Goal: Information Seeking & Learning: Learn about a topic

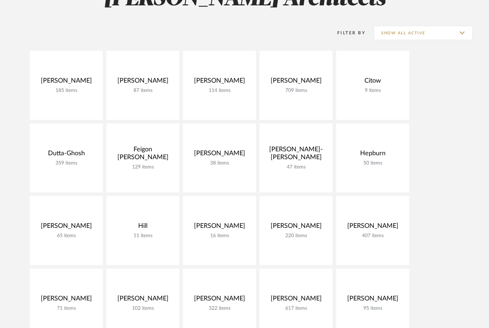
scroll to position [125, 0]
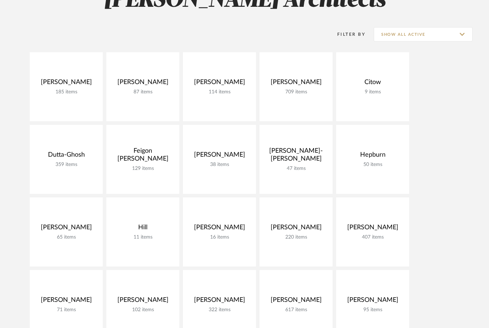
click at [0, 0] on link at bounding box center [0, 0] width 0 height 0
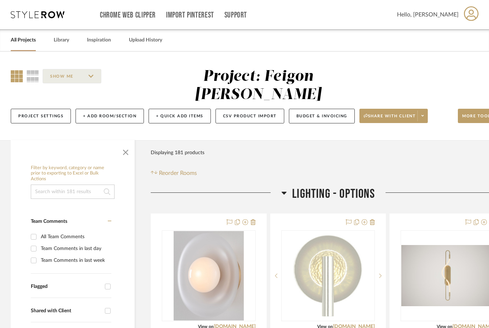
click at [283, 188] on icon at bounding box center [283, 192] width 5 height 9
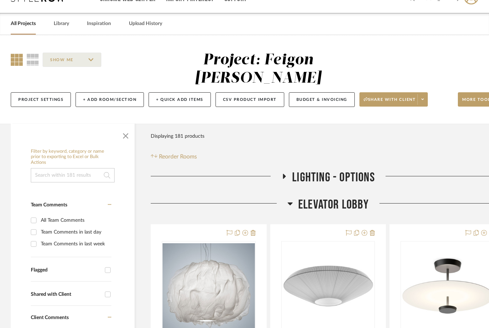
scroll to position [16, 0]
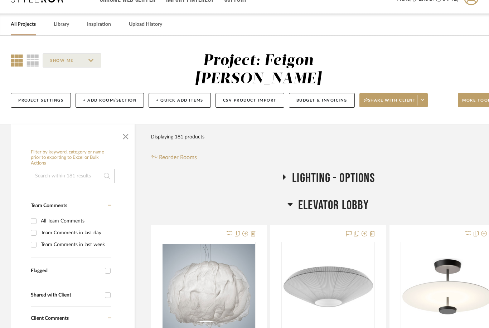
click at [118, 127] on span "button" at bounding box center [125, 135] width 17 height 17
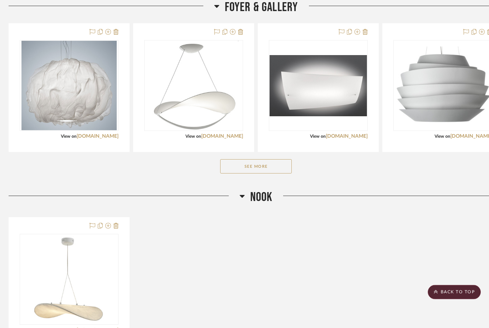
scroll to position [384, 2]
click at [241, 192] on icon at bounding box center [241, 196] width 5 height 9
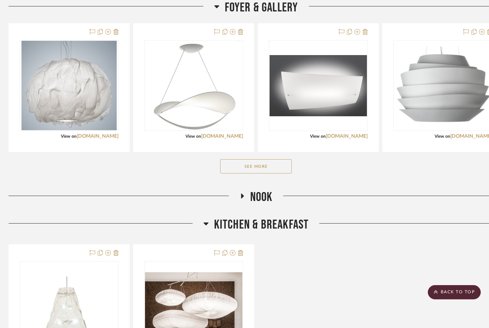
click at [241, 193] on icon at bounding box center [242, 195] width 3 height 5
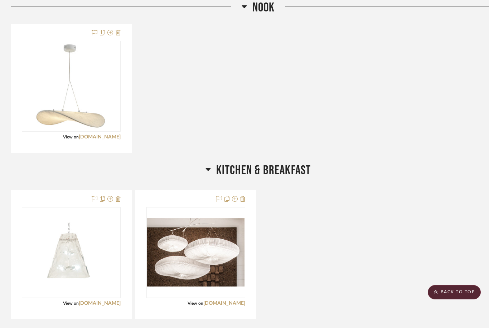
scroll to position [576, 0]
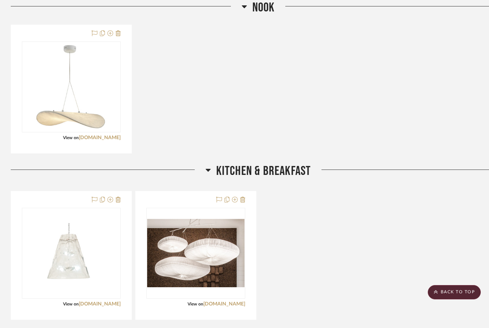
click at [0, 0] on img at bounding box center [0, 0] width 0 height 0
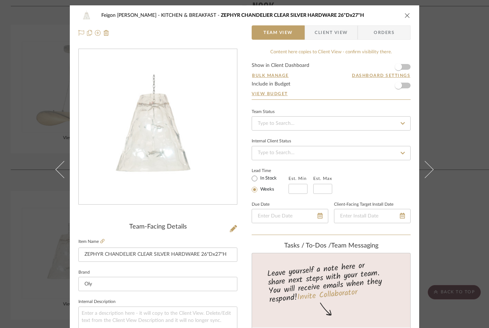
click at [145, 144] on img "0" at bounding box center [157, 126] width 155 height 155
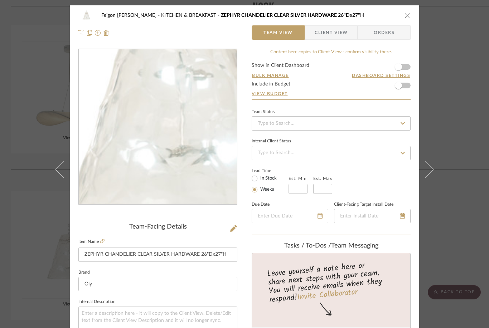
click at [406, 16] on icon "close" at bounding box center [407, 16] width 6 height 6
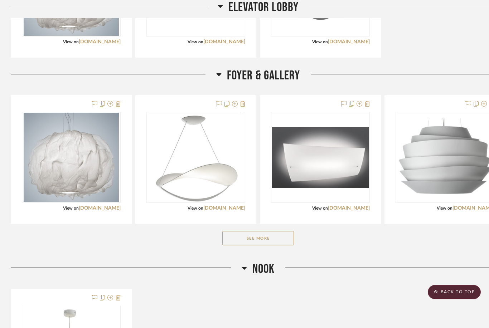
scroll to position [312, 0]
click at [200, 157] on img "0" at bounding box center [196, 157] width 90 height 89
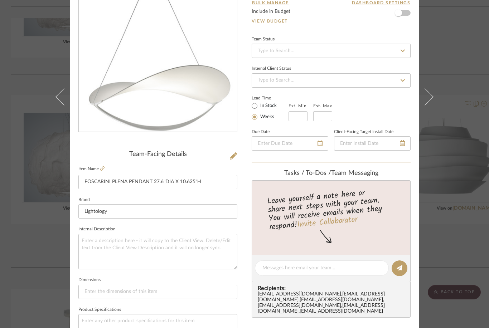
scroll to position [71, 0]
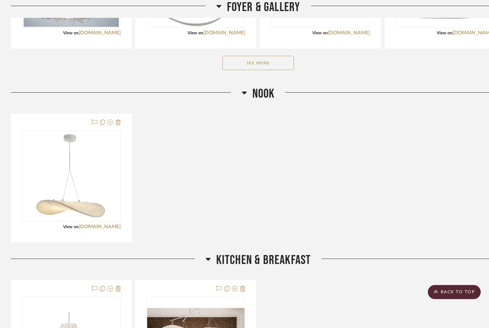
scroll to position [490, 0]
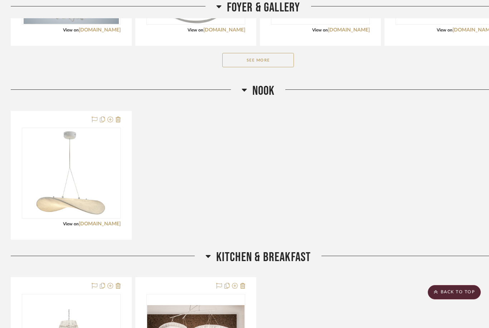
click at [0, 0] on img at bounding box center [0, 0] width 0 height 0
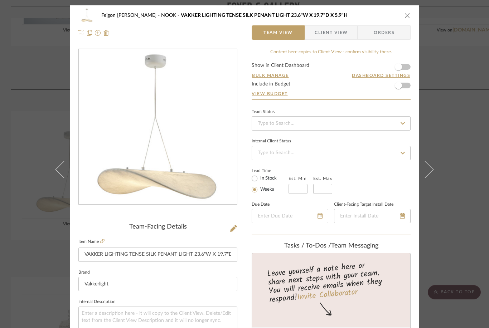
scroll to position [0, 0]
click at [103, 243] on icon at bounding box center [102, 241] width 4 height 4
click at [411, 13] on div "Feigon [PERSON_NAME] NOOK VAKKER LIGHTING TENSE SILK PENANT LIGHT 23.6"W X 19.7…" at bounding box center [244, 24] width 349 height 38
click at [409, 13] on icon "close" at bounding box center [407, 16] width 6 height 6
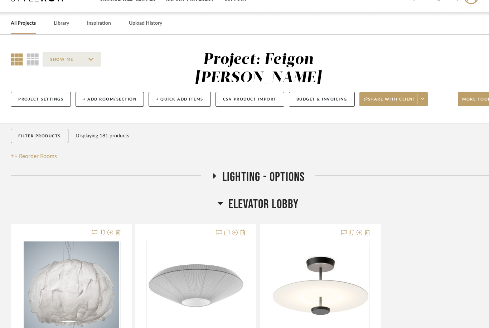
scroll to position [19, 0]
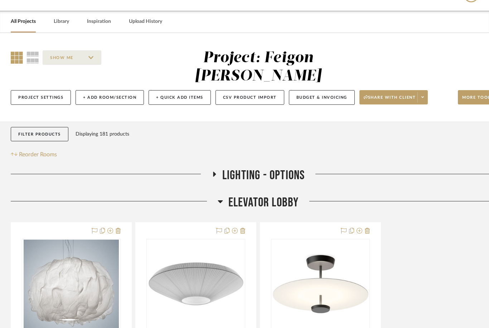
click at [220, 168] on h3 "LIGHTING - OPTIONS" at bounding box center [257, 175] width 93 height 15
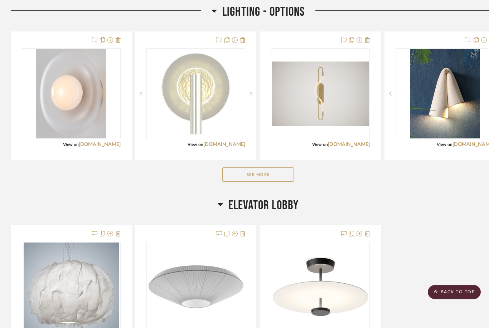
scroll to position [176, 0]
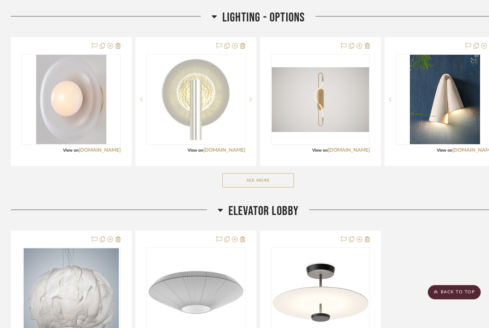
click at [264, 173] on button "See More" at bounding box center [258, 180] width 72 height 14
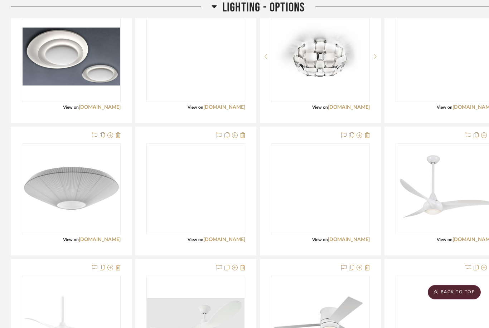
scroll to position [1109, 0]
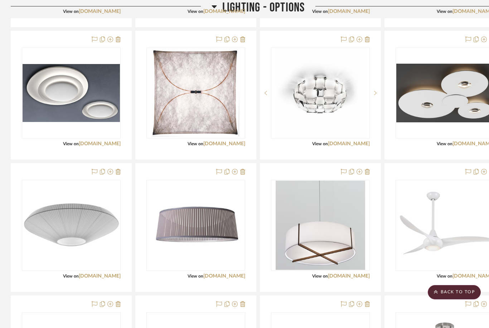
click at [217, 8] on h3 "LIGHTING - OPTIONS" at bounding box center [257, 7] width 93 height 15
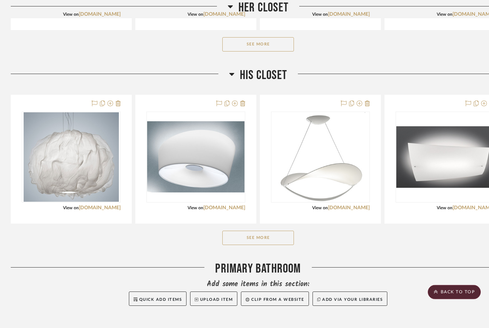
click at [267, 231] on button "See More" at bounding box center [258, 238] width 72 height 14
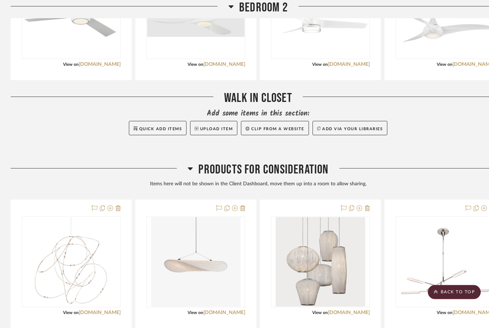
scroll to position [2541, 0]
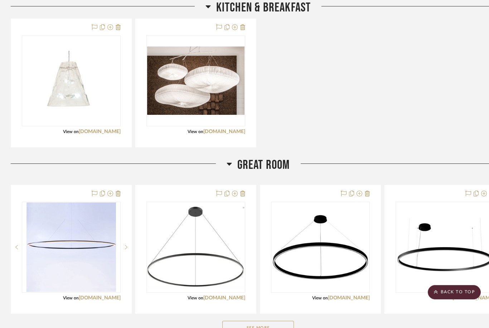
click at [275, 321] on button "See More" at bounding box center [258, 328] width 72 height 14
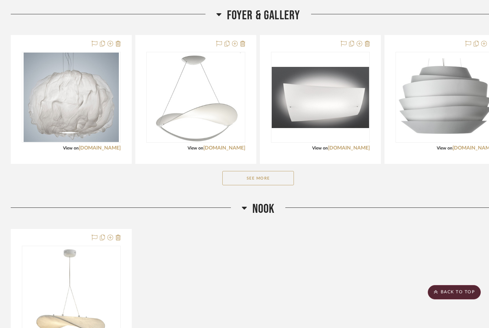
scroll to position [333, 0]
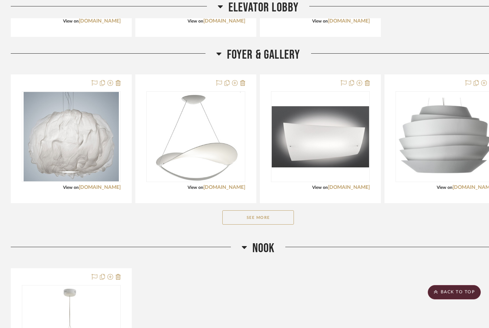
click at [264, 210] on button "See More" at bounding box center [258, 217] width 72 height 14
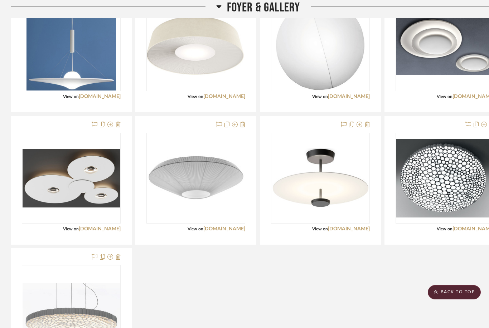
scroll to position [558, 0]
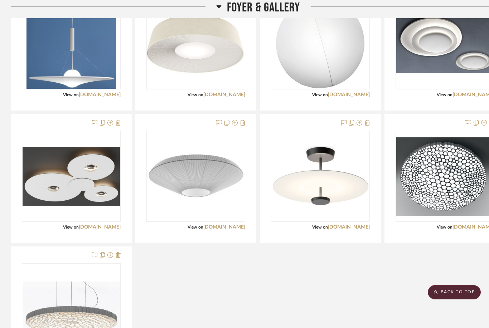
click at [468, 225] on link "[DOMAIN_NAME]" at bounding box center [473, 227] width 42 height 5
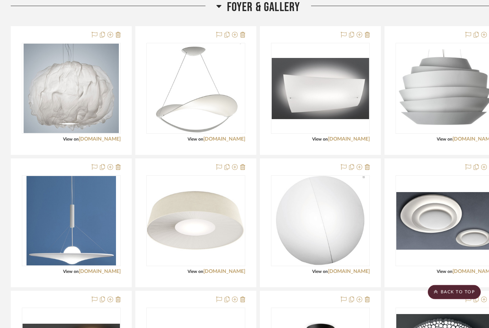
scroll to position [379, 0]
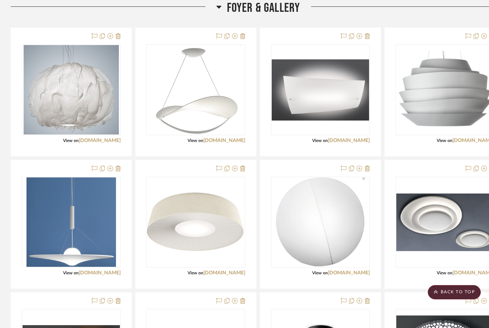
click at [0, 0] on img at bounding box center [0, 0] width 0 height 0
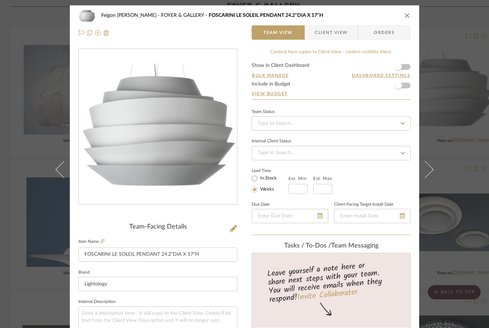
scroll to position [0, 0]
click at [397, 12] on div "Feigon [PERSON_NAME] FOYER & GALLERY FOSCARINI LE SOLEIL PENDANT 24.2"DIA X 17"H" at bounding box center [244, 15] width 332 height 14
click at [409, 15] on icon "close" at bounding box center [407, 16] width 6 height 6
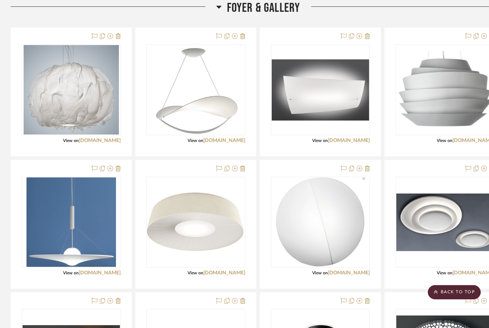
scroll to position [379, 0]
click at [473, 138] on link "[DOMAIN_NAME]" at bounding box center [473, 140] width 42 height 5
click at [226, 119] on div at bounding box center [196, 92] width 120 height 128
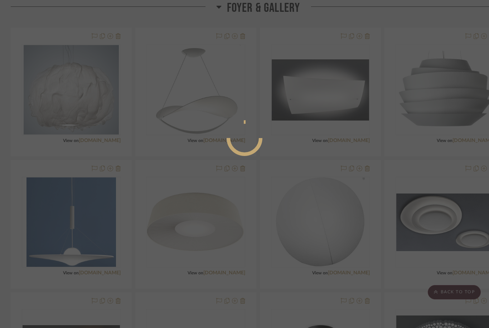
scroll to position [0, 0]
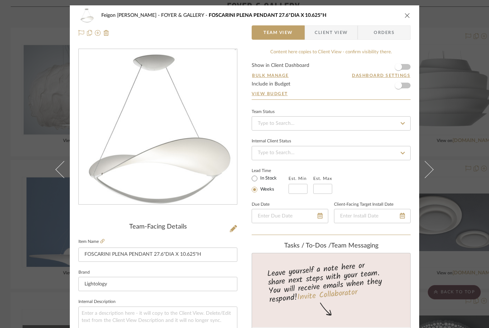
click at [101, 242] on icon at bounding box center [102, 241] width 4 height 4
click at [404, 18] on icon "close" at bounding box center [407, 16] width 6 height 6
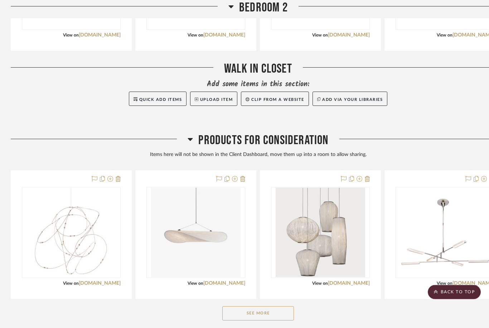
scroll to position [3071, 0]
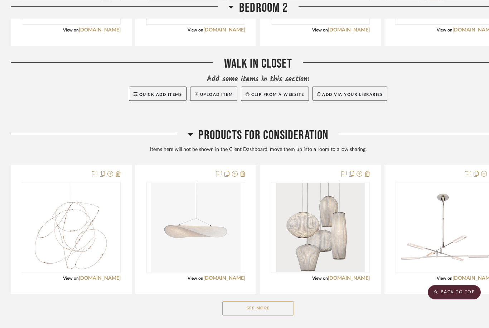
click at [268, 301] on button "See More" at bounding box center [258, 308] width 72 height 14
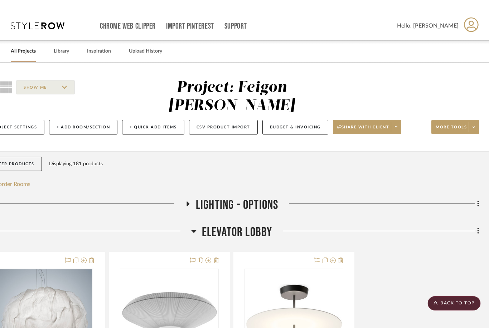
scroll to position [0, 26]
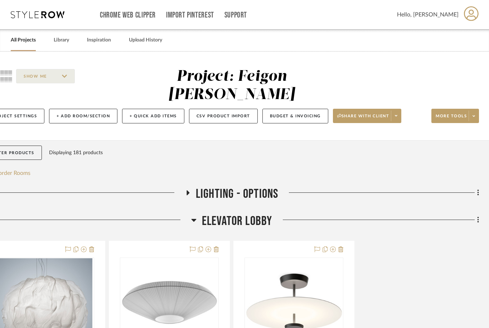
click at [184, 190] on icon at bounding box center [187, 192] width 9 height 5
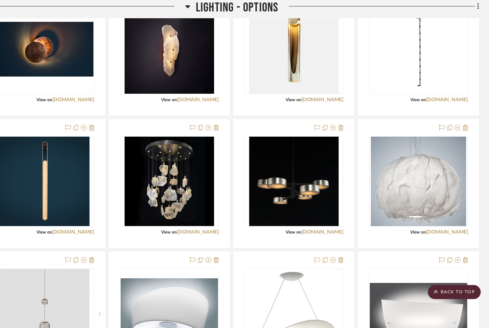
scroll to position [491, 26]
click at [0, 0] on img at bounding box center [0, 0] width 0 height 0
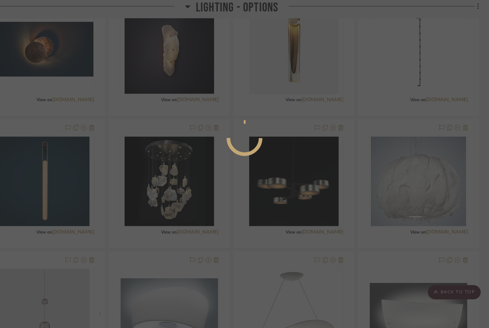
scroll to position [0, 0]
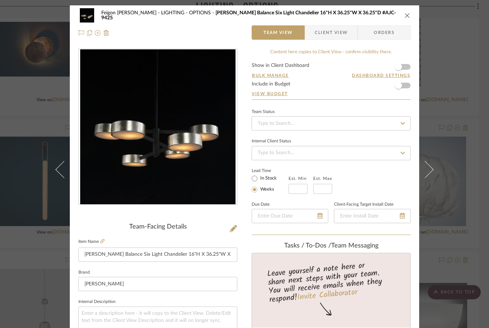
click at [412, 11] on div "Feigon [PERSON_NAME] LIGHTING - OPTIONS [PERSON_NAME] Balance Six Light Chandel…" at bounding box center [244, 24] width 349 height 38
click at [404, 16] on icon "close" at bounding box center [407, 16] width 6 height 6
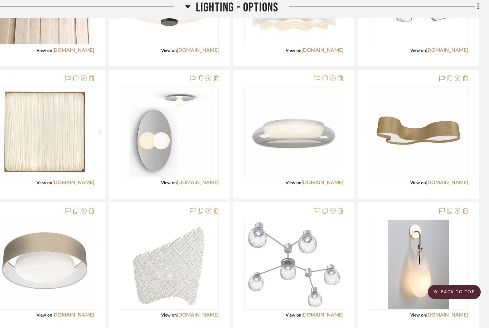
scroll to position [1732, 26]
click at [326, 313] on link "[DOMAIN_NAME]" at bounding box center [322, 315] width 42 height 5
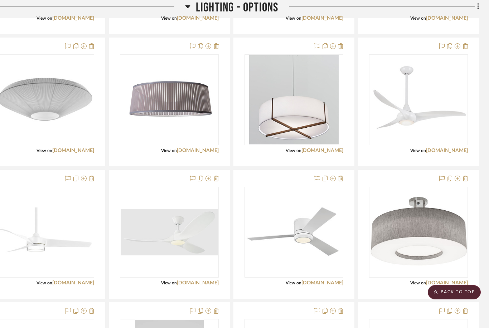
scroll to position [1234, 26]
click at [0, 0] on img at bounding box center [0, 0] width 0 height 0
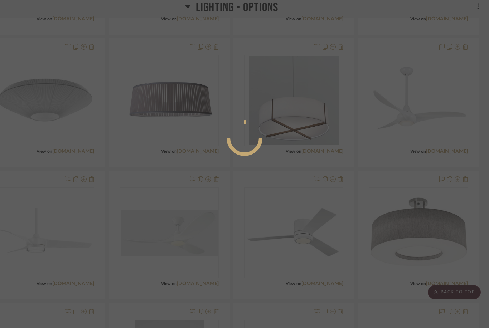
scroll to position [0, 0]
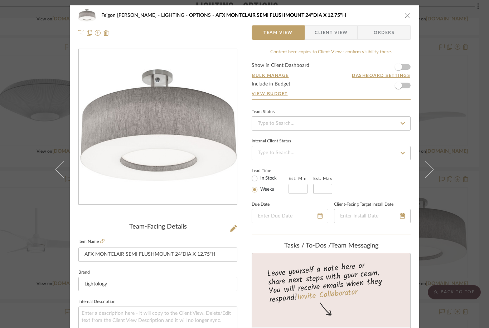
click at [407, 17] on icon "close" at bounding box center [407, 16] width 6 height 6
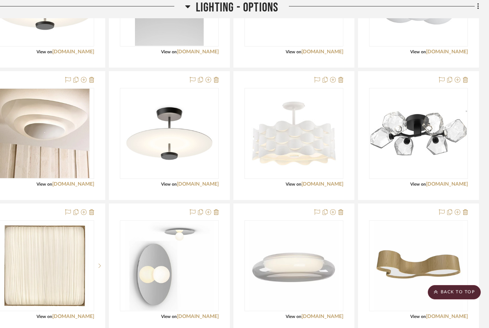
click at [0, 0] on img at bounding box center [0, 0] width 0 height 0
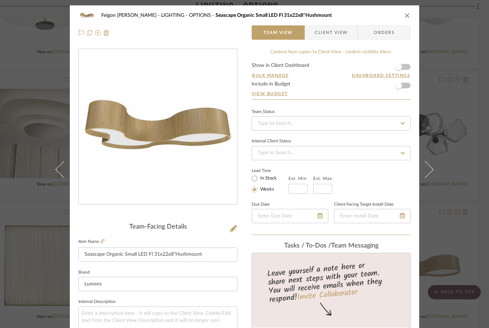
click at [102, 242] on icon at bounding box center [102, 241] width 4 height 4
click at [405, 15] on icon "close" at bounding box center [407, 16] width 6 height 6
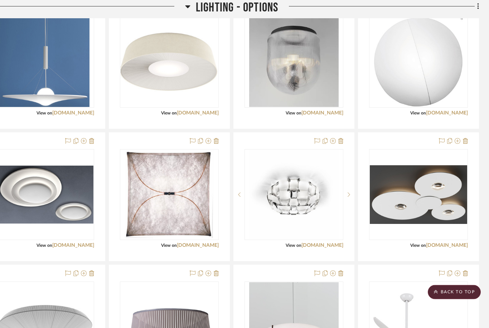
scroll to position [998, 26]
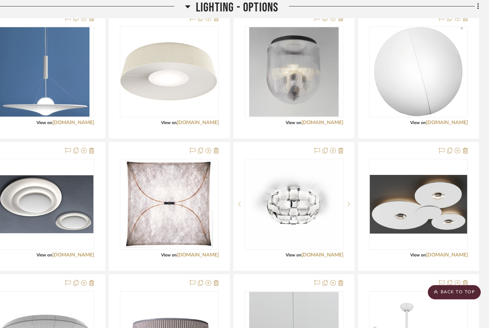
click at [331, 252] on link "[DOMAIN_NAME]" at bounding box center [322, 254] width 42 height 5
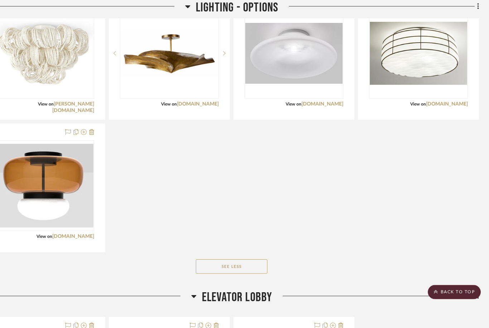
scroll to position [2350, 26]
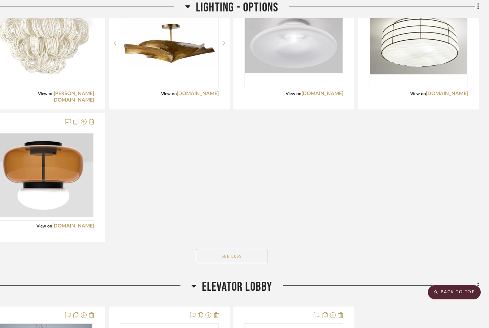
click at [72, 224] on link "[DOMAIN_NAME]" at bounding box center [73, 226] width 42 height 5
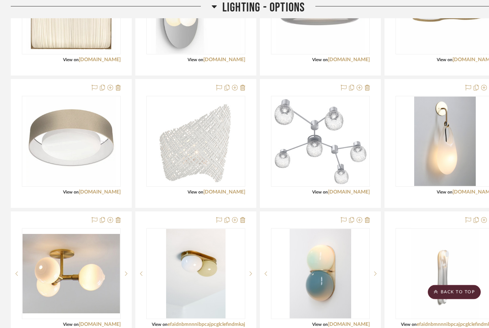
scroll to position [1855, 0]
click at [110, 322] on link "[DOMAIN_NAME]" at bounding box center [100, 324] width 42 height 5
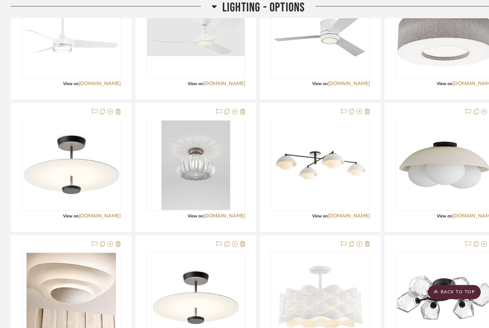
scroll to position [1434, 0]
click at [227, 204] on div at bounding box center [196, 167] width 120 height 128
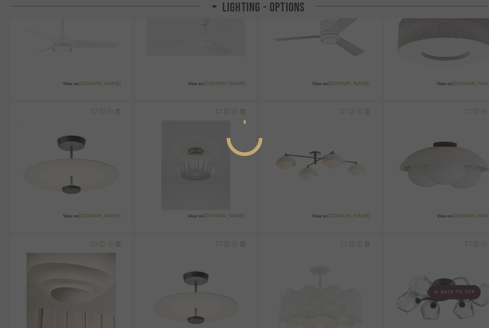
scroll to position [0, 0]
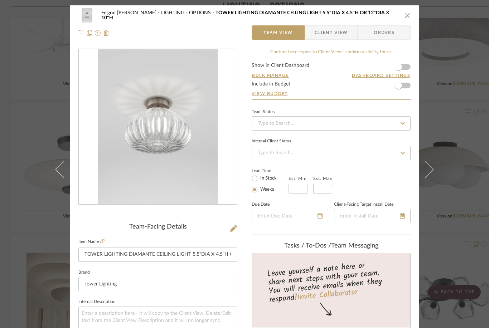
click at [397, 14] on div "Feigon [PERSON_NAME] LIGHTING - OPTIONS TOWER LIGHTING DIAMANTE CEILING LIGHT 5…" at bounding box center [249, 15] width 297 height 10
click at [405, 18] on button "close" at bounding box center [407, 15] width 6 height 6
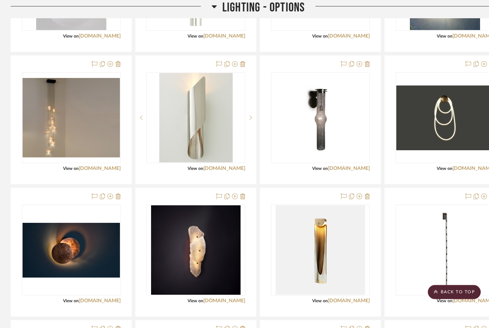
scroll to position [290, 0]
click at [465, 166] on link "[DOMAIN_NAME]" at bounding box center [473, 168] width 42 height 5
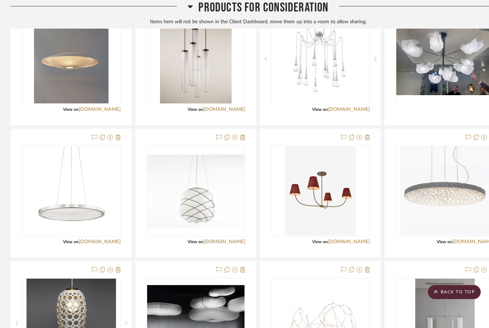
scroll to position [6425, 0]
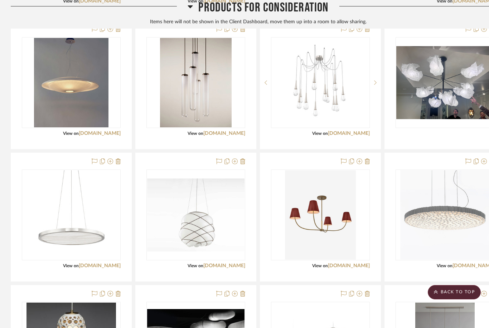
click at [219, 252] on div at bounding box center [196, 217] width 120 height 128
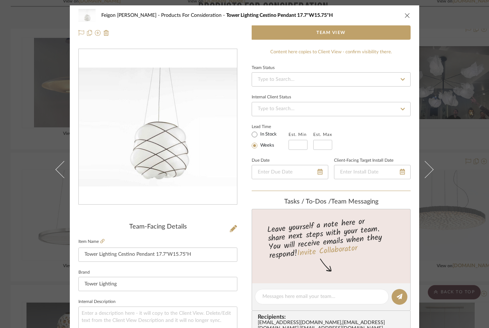
click at [412, 11] on div "Feigon [PERSON_NAME] Products For Consideration Tower Lighting Cestino Pendant …" at bounding box center [244, 24] width 349 height 38
click at [408, 13] on icon "close" at bounding box center [407, 16] width 6 height 6
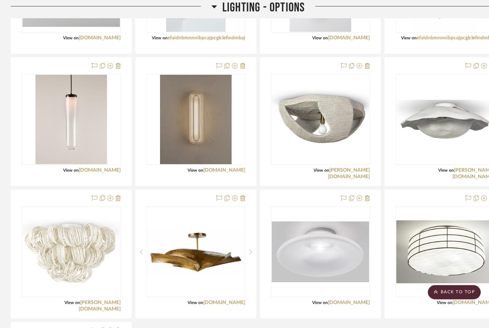
scroll to position [2141, 0]
click at [108, 300] on link "[PERSON_NAME][DOMAIN_NAME]" at bounding box center [100, 305] width 42 height 11
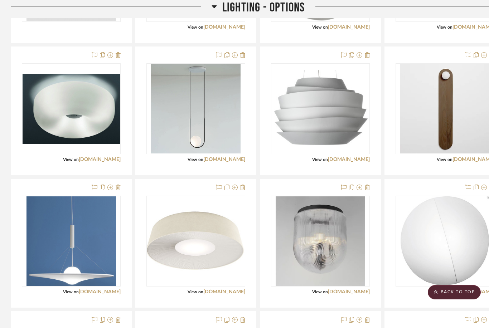
scroll to position [832, 0]
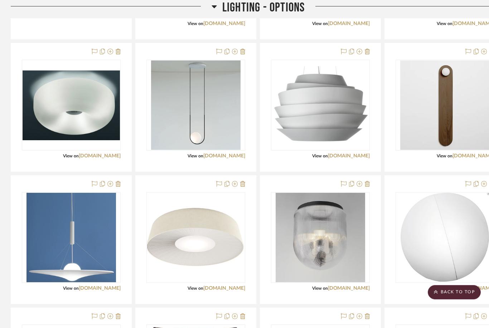
click at [101, 286] on link "[DOMAIN_NAME]" at bounding box center [100, 288] width 42 height 5
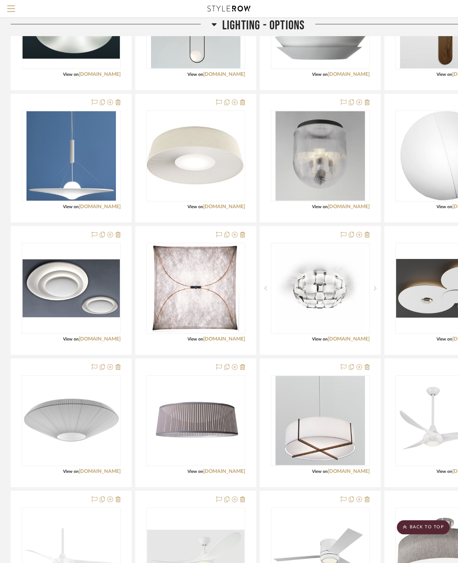
scroll to position [880, 0]
click at [0, 0] on img at bounding box center [0, 0] width 0 height 0
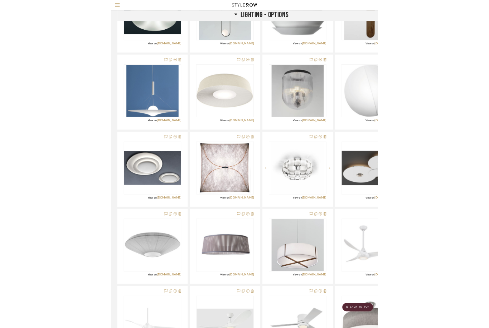
scroll to position [0, 0]
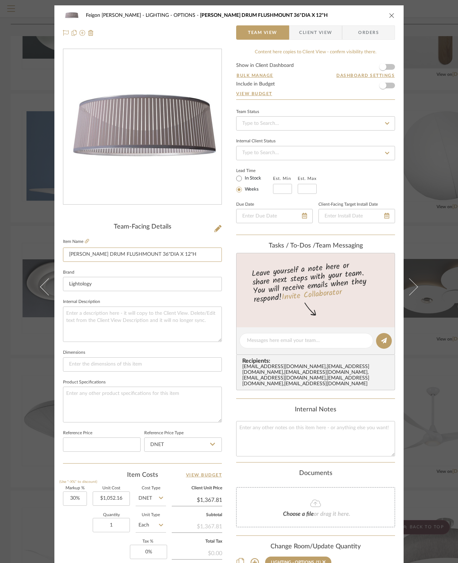
click at [89, 247] on input "[PERSON_NAME] DRUM FLUSHMOUNT 36"DIA X 12"H" at bounding box center [142, 254] width 159 height 14
click at [87, 242] on icon at bounding box center [87, 241] width 4 height 4
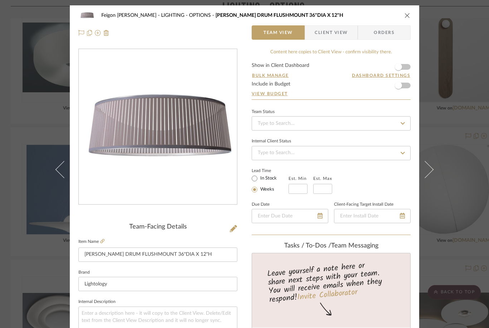
click at [409, 13] on icon "close" at bounding box center [407, 16] width 6 height 6
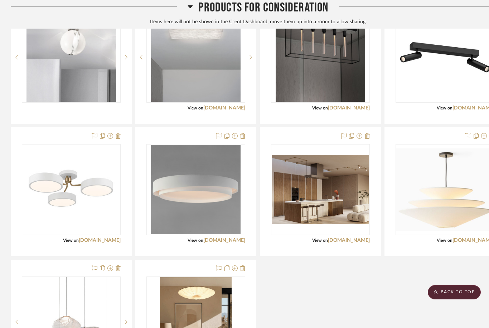
scroll to position [6973, 0]
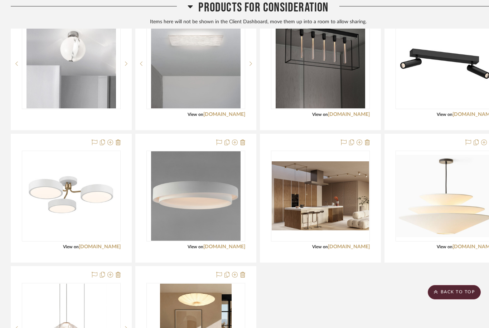
click at [103, 231] on div at bounding box center [71, 198] width 120 height 128
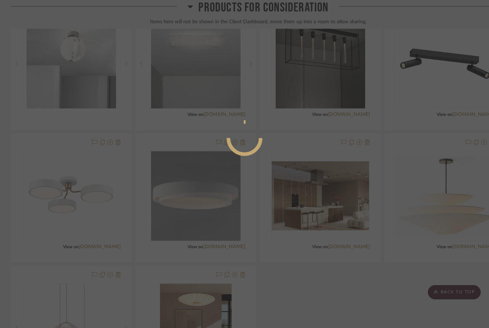
scroll to position [0, 0]
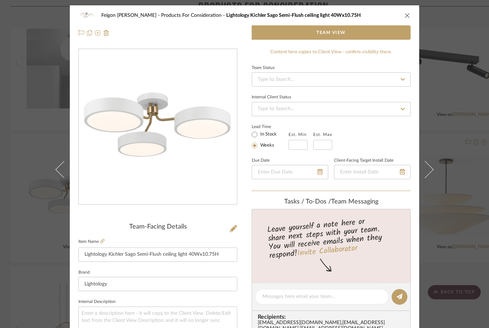
click at [404, 18] on button "close" at bounding box center [407, 15] width 6 height 6
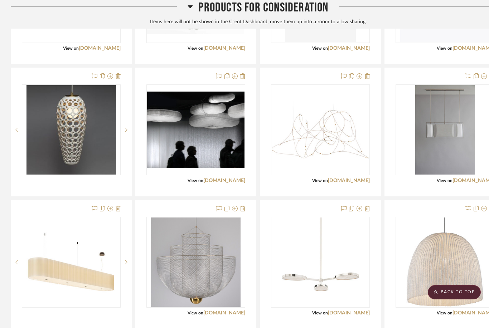
scroll to position [6642, 0]
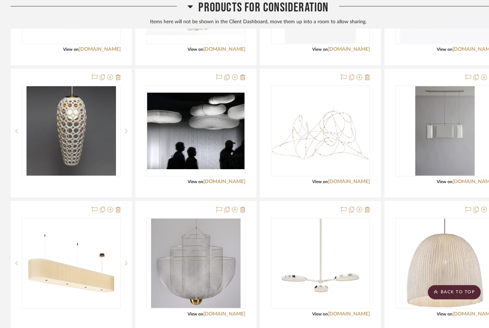
click at [358, 298] on div at bounding box center [320, 265] width 120 height 128
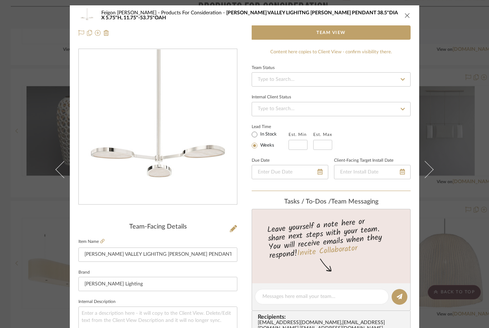
click at [111, 237] on fieldset "Item Name [PERSON_NAME] VALLEY LIGHITNG [PERSON_NAME] PENDANT 38.5"DIA X 5.75"H…" at bounding box center [157, 249] width 159 height 25
click at [104, 237] on fieldset "Item Name [PERSON_NAME] VALLEY LIGHITNG [PERSON_NAME] PENDANT 38.5"DIA X 5.75"H…" at bounding box center [157, 249] width 159 height 25
click at [103, 241] on icon at bounding box center [102, 241] width 4 height 4
